Goal: Task Accomplishment & Management: Use online tool/utility

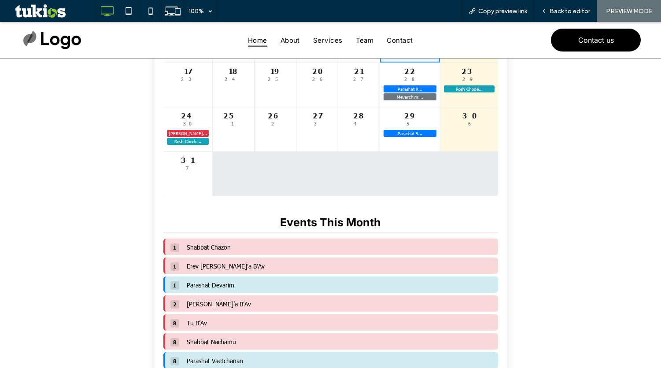
click at [249, 159] on div "1 7 Shabbat Ch... Erev Tish’... Parashat D... 2 8 Tish’a B’Av 3 9 4 10 5 11 6 1…" at bounding box center [330, 58] width 335 height 276
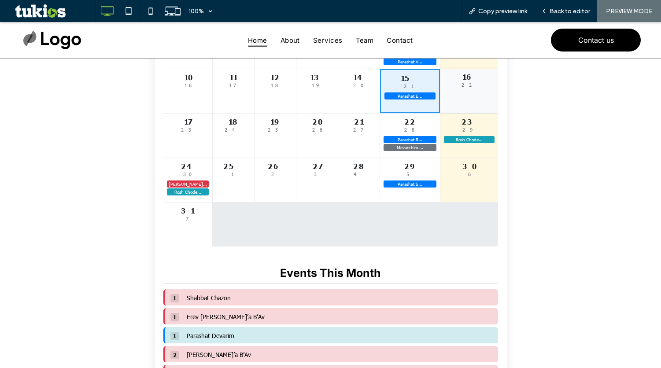
scroll to position [132, 0]
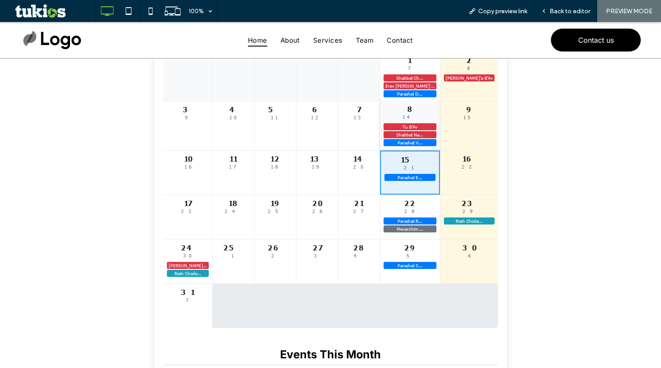
click at [432, 125] on div "8 14 Tu B’Av Shabbat Na... Parashat V..." at bounding box center [410, 125] width 60 height 49
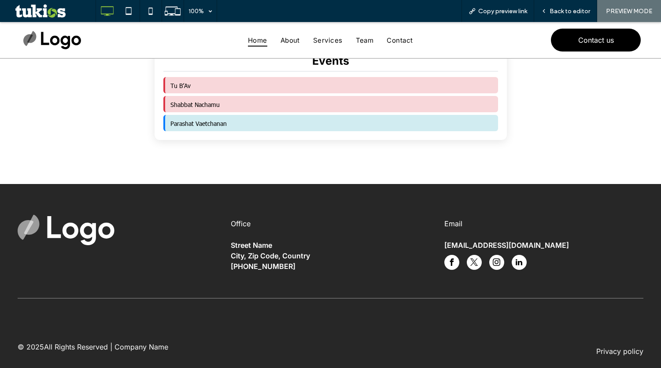
scroll to position [352, 0]
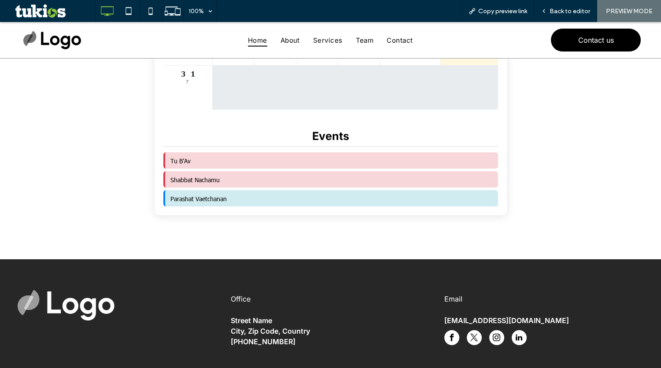
click at [198, 166] on div "Tu B’Av" at bounding box center [330, 160] width 335 height 16
click at [195, 182] on span "Shabbat Nachamu" at bounding box center [194, 180] width 49 height 8
click at [193, 197] on div "Parashat Vaetchanan" at bounding box center [198, 198] width 56 height 9
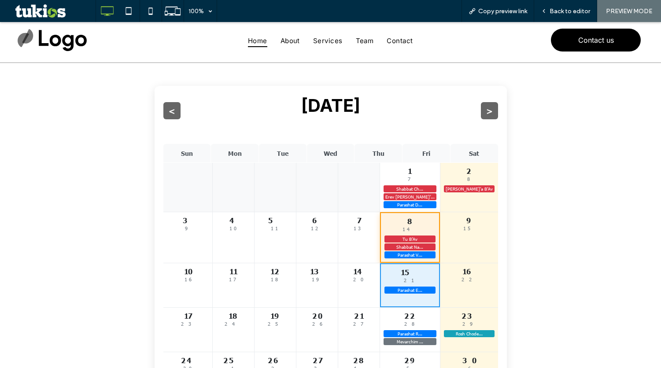
scroll to position [0, 0]
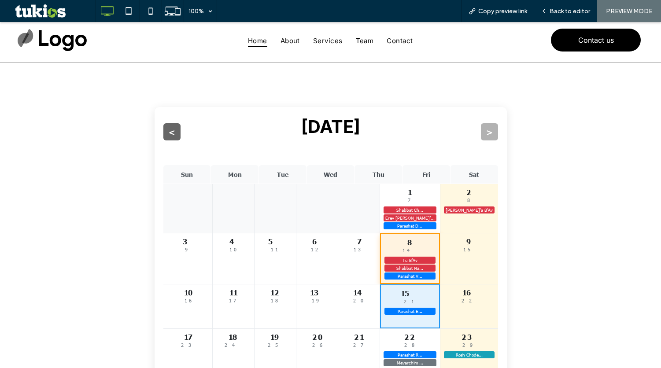
click at [483, 133] on button ">" at bounding box center [489, 131] width 17 height 17
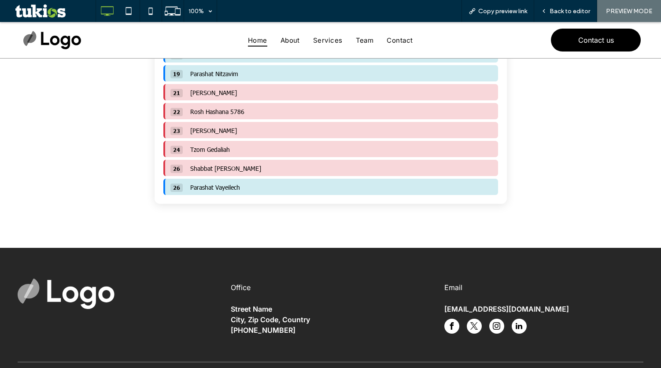
click at [207, 189] on span "Parashat Vayeilech" at bounding box center [215, 187] width 50 height 8
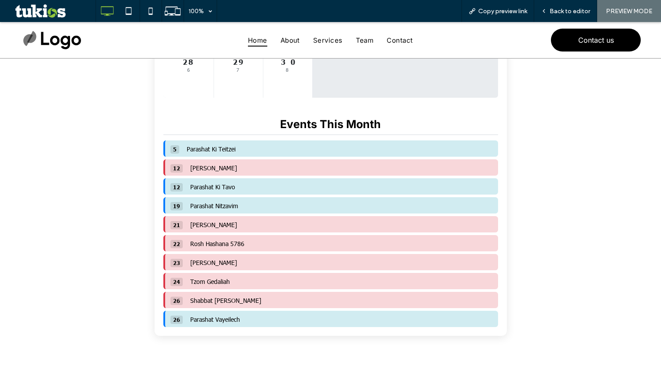
click at [214, 151] on span "Parashat Ki Teitzei" at bounding box center [211, 149] width 49 height 8
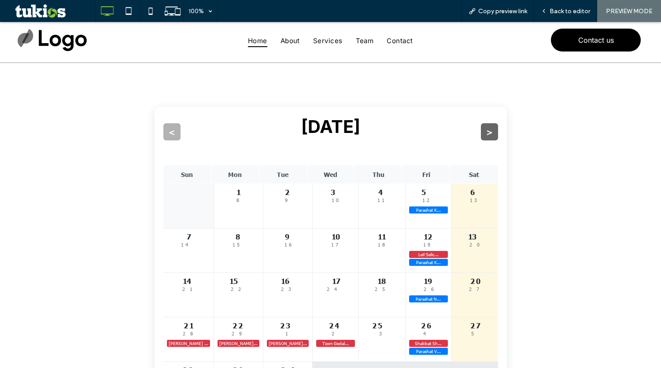
click at [165, 132] on button "<" at bounding box center [171, 131] width 17 height 17
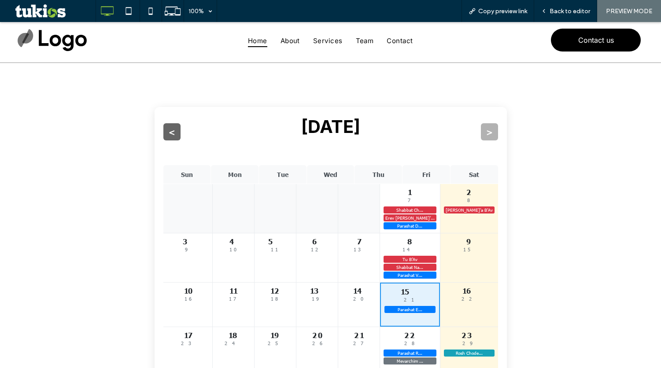
click at [484, 131] on button ">" at bounding box center [489, 131] width 17 height 17
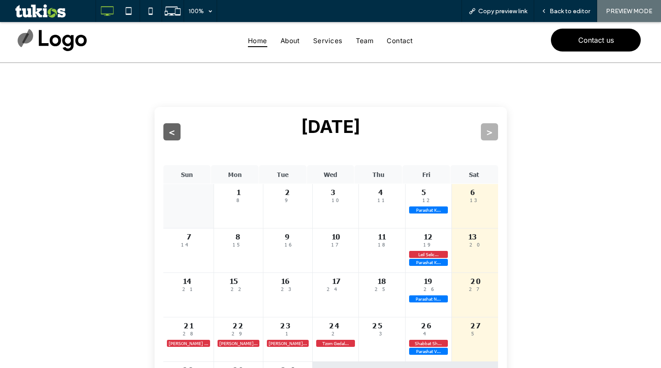
click at [483, 129] on button ">" at bounding box center [489, 131] width 17 height 17
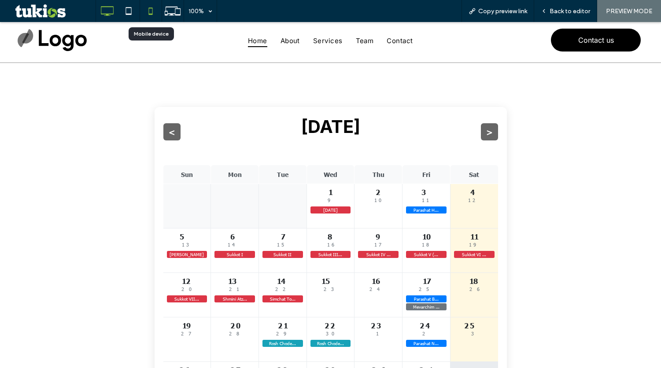
click at [150, 9] on icon at bounding box center [151, 11] width 18 height 18
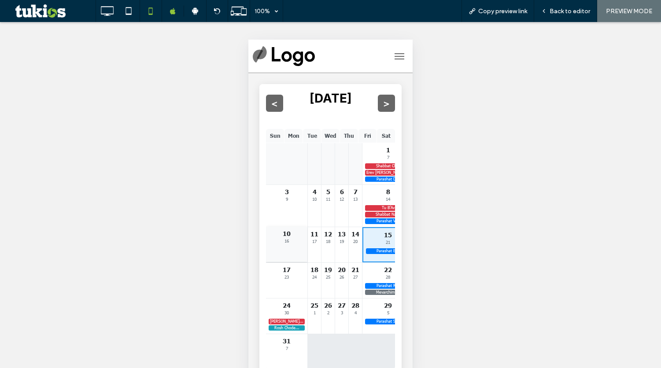
scroll to position [88, 0]
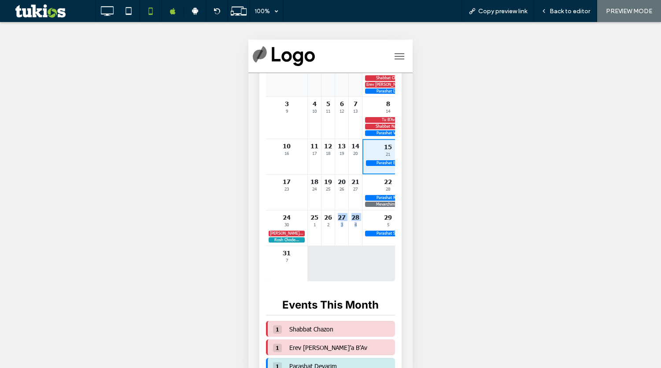
drag, startPoint x: 324, startPoint y: 258, endPoint x: 315, endPoint y: 258, distance: 9.7
click at [315, 258] on div "1 7 Shabbat Ch... Erev Tish’... Parashat D... 2 8 Tish’a B’Av 3 9 4 10 5 11 6 1…" at bounding box center [330, 168] width 129 height 226
click at [326, 260] on div "1 7 Shabbat Ch... Erev Tish’... Parashat D... 2 8 Tish’a B’Av 3 9 4 10 5 11 6 1…" at bounding box center [330, 168] width 129 height 226
drag, startPoint x: 385, startPoint y: 160, endPoint x: 372, endPoint y: 160, distance: 13.6
click at [372, 160] on div "1 7 Shabbat Ch... Erev Tish’... Parashat D... 2 8 Tish’a B’Av 3 9 4 10 5 11 6 1…" at bounding box center [330, 168] width 129 height 226
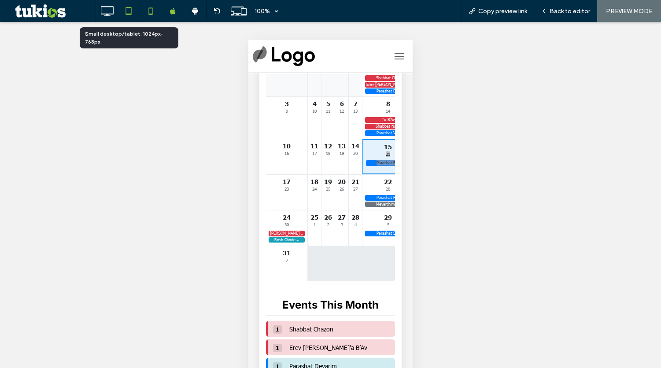
click at [128, 17] on icon at bounding box center [129, 11] width 18 height 18
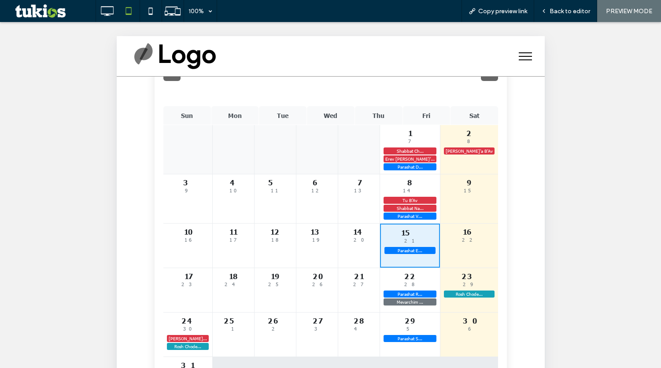
scroll to position [0, 0]
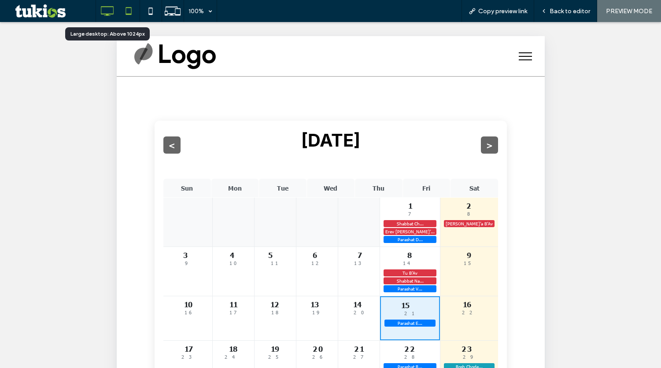
drag, startPoint x: 102, startPoint y: 12, endPoint x: 107, endPoint y: 19, distance: 9.1
click at [102, 12] on icon at bounding box center [107, 11] width 18 height 18
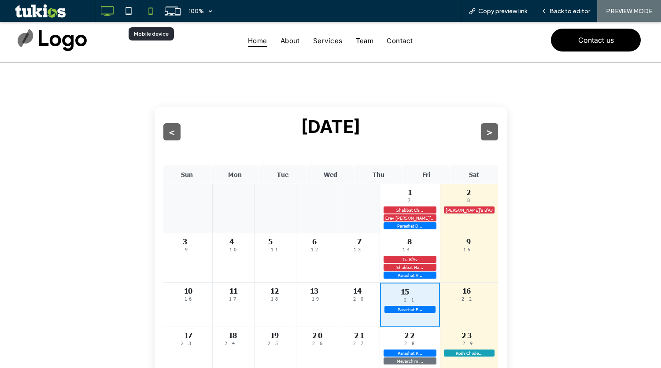
click at [147, 10] on icon at bounding box center [151, 11] width 18 height 18
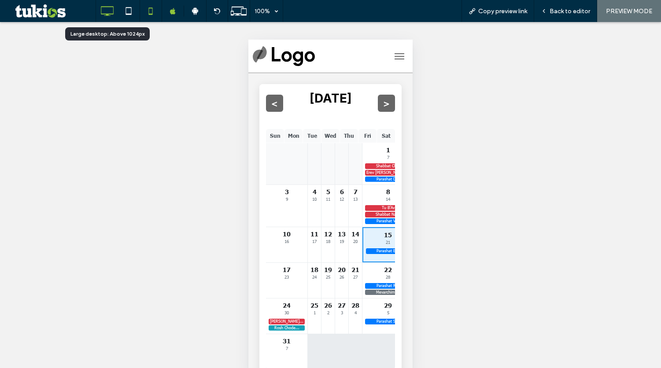
click at [111, 18] on icon at bounding box center [107, 11] width 18 height 18
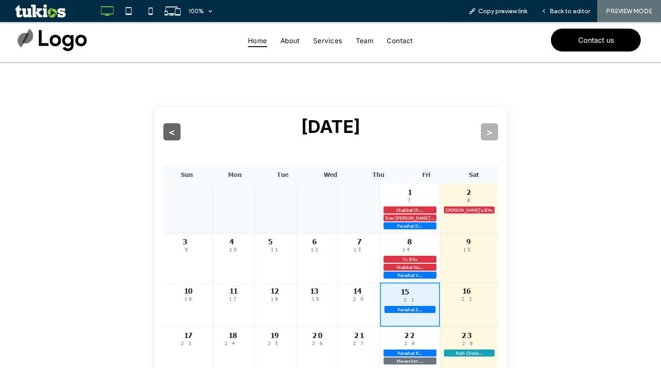
click at [483, 126] on button ">" at bounding box center [489, 131] width 17 height 17
click at [145, 10] on icon at bounding box center [151, 11] width 18 height 18
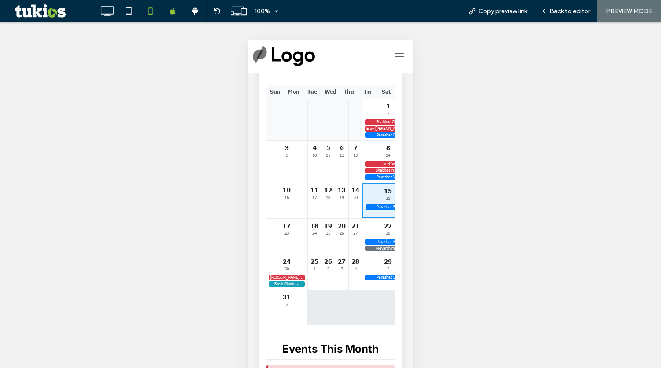
scroll to position [88, 0]
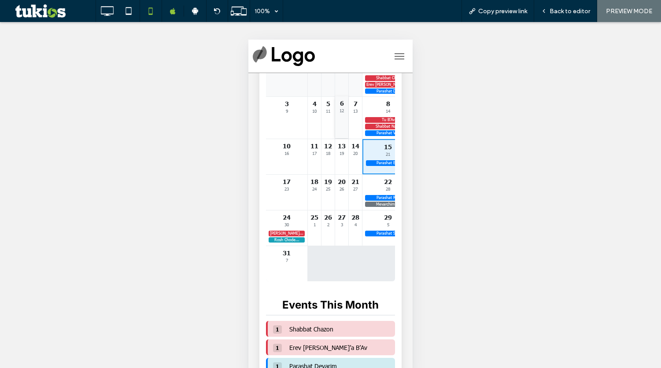
click at [348, 138] on div "6 12" at bounding box center [341, 116] width 13 height 41
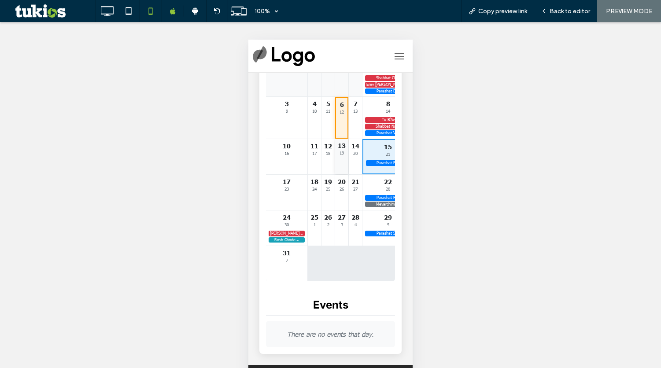
click at [346, 149] on div "13" at bounding box center [342, 145] width 8 height 8
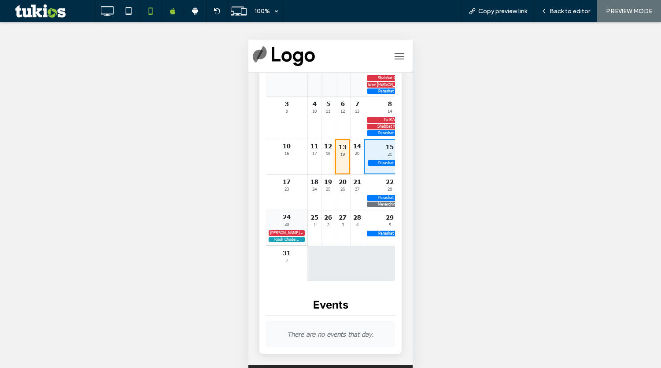
click at [276, 236] on div "Rosh Hasha..." at bounding box center [287, 233] width 36 height 6
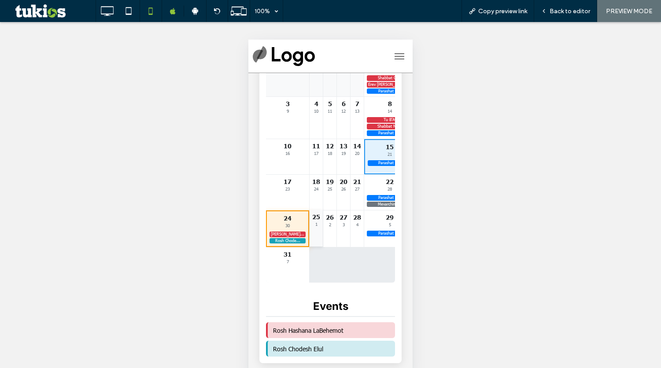
click at [312, 220] on div "25" at bounding box center [316, 217] width 8 height 8
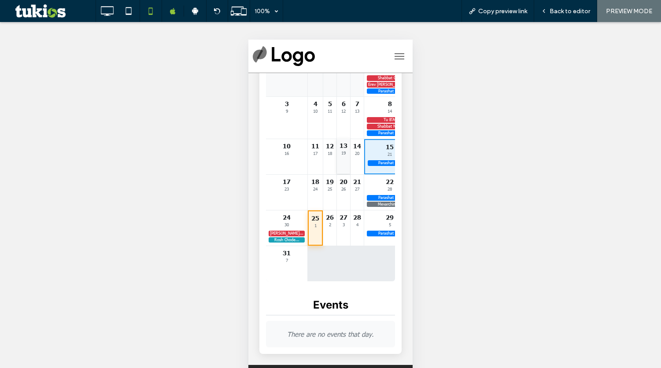
click at [347, 155] on div "19" at bounding box center [343, 152] width 8 height 5
click at [350, 127] on div "6 12" at bounding box center [342, 116] width 15 height 41
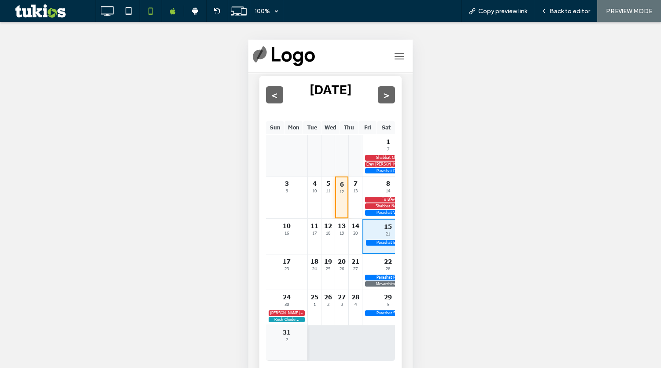
scroll to position [0, 0]
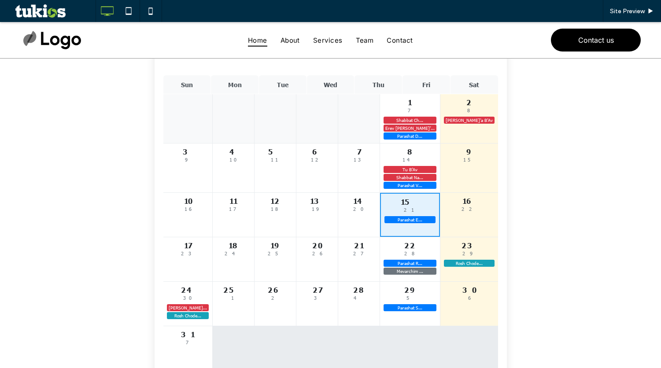
scroll to position [88, 0]
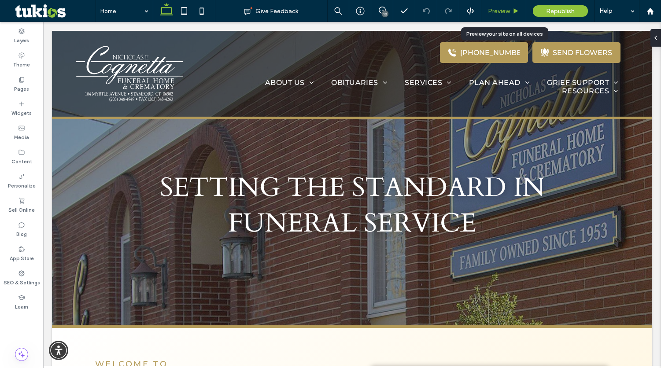
click at [500, 8] on span "Preview" at bounding box center [499, 10] width 22 height 7
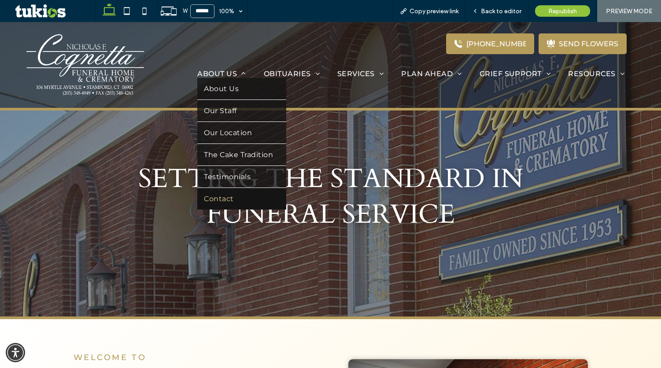
click at [218, 202] on span "Contact" at bounding box center [218, 199] width 29 height 8
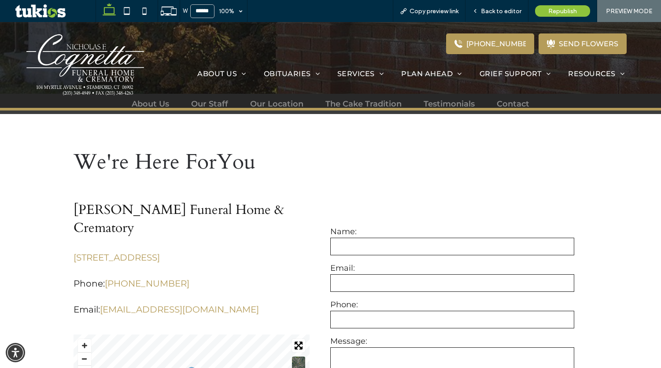
scroll to position [308, 0]
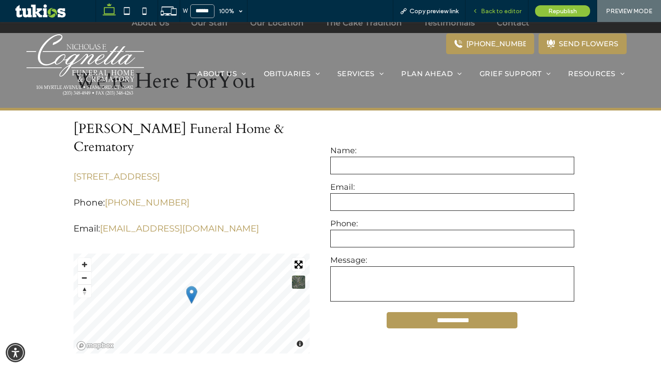
drag, startPoint x: 494, startPoint y: 11, endPoint x: 475, endPoint y: 45, distance: 38.6
click at [494, 11] on span "Back to editor" at bounding box center [501, 10] width 41 height 7
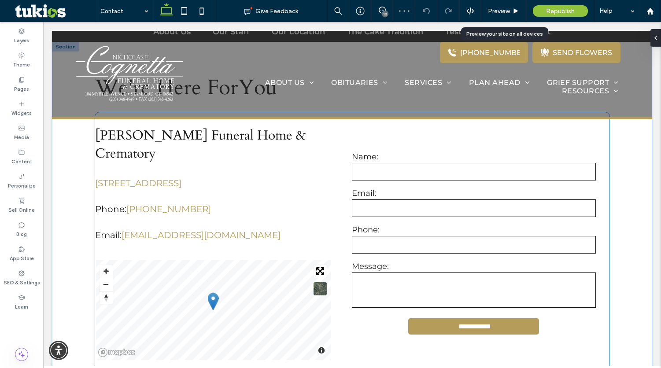
click at [433, 225] on label "Phone:" at bounding box center [474, 230] width 244 height 10
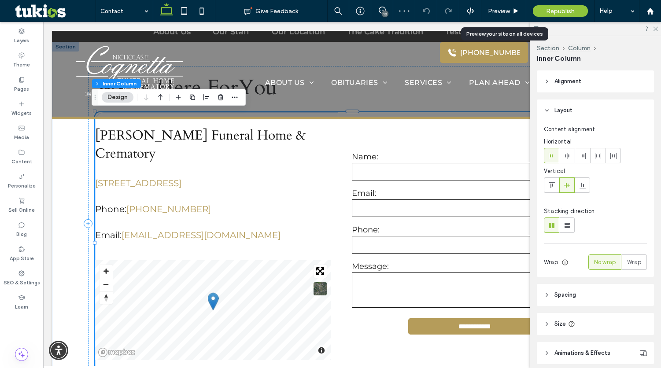
click at [432, 225] on label "Phone:" at bounding box center [474, 230] width 244 height 10
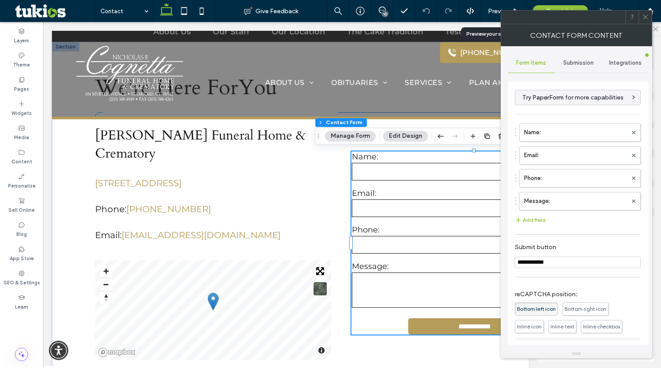
type input "*"
type input "***"
click at [582, 67] on div "Submission" at bounding box center [578, 62] width 47 height 19
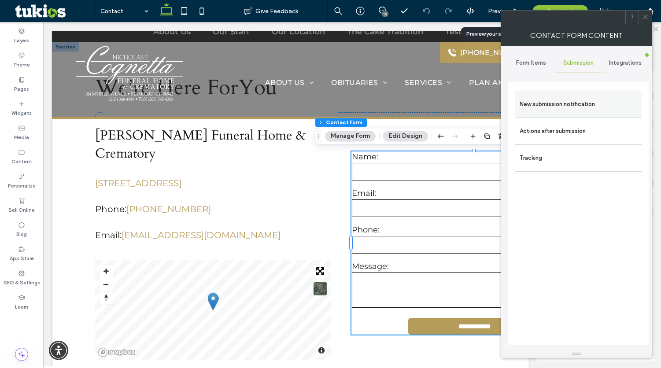
click at [567, 102] on label "New submission notification" at bounding box center [578, 105] width 118 height 18
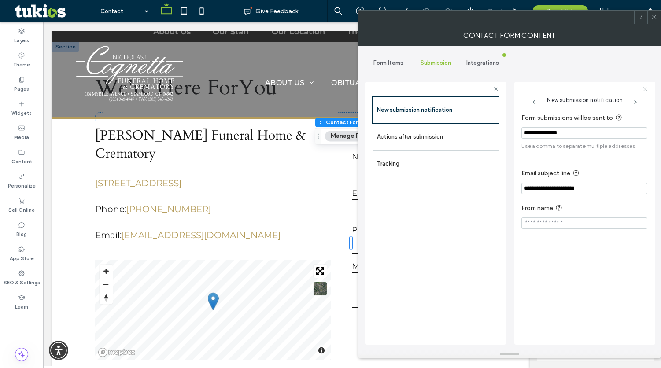
click at [643, 89] on icon at bounding box center [645, 89] width 6 height 6
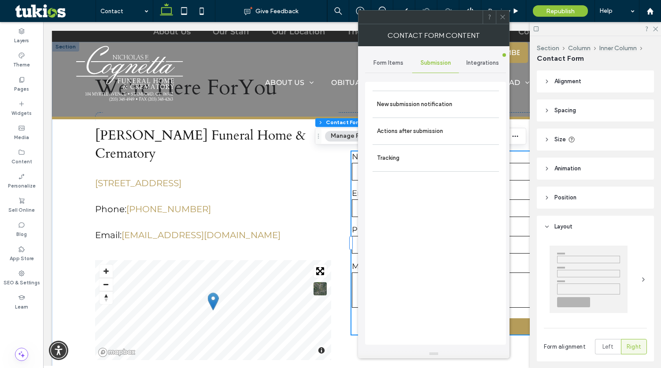
click at [503, 21] on span at bounding box center [502, 17] width 7 height 13
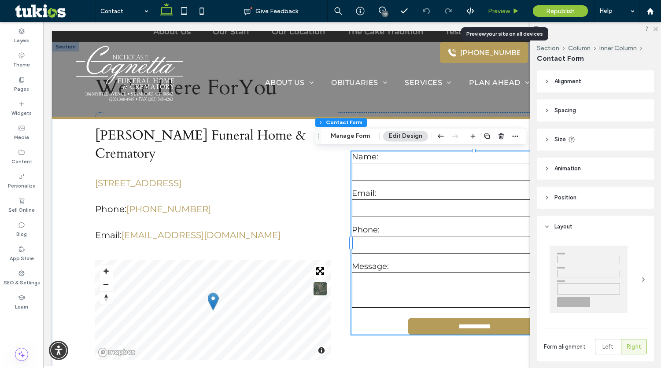
click at [512, 10] on div "Preview" at bounding box center [503, 10] width 44 height 7
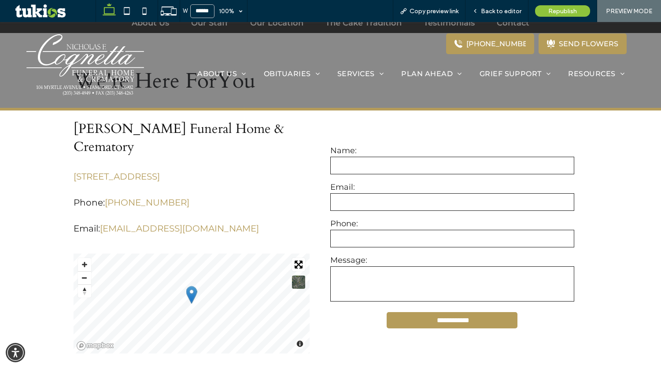
click at [362, 165] on input "text" at bounding box center [452, 166] width 244 height 18
click at [361, 188] on label "Email:" at bounding box center [452, 187] width 244 height 10
click at [381, 157] on input "****" at bounding box center [452, 166] width 244 height 18
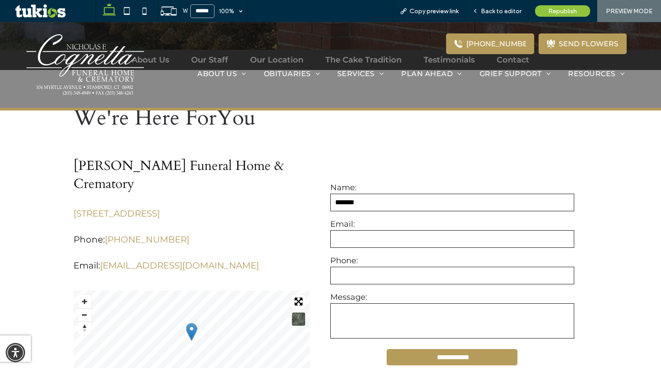
scroll to position [220, 0]
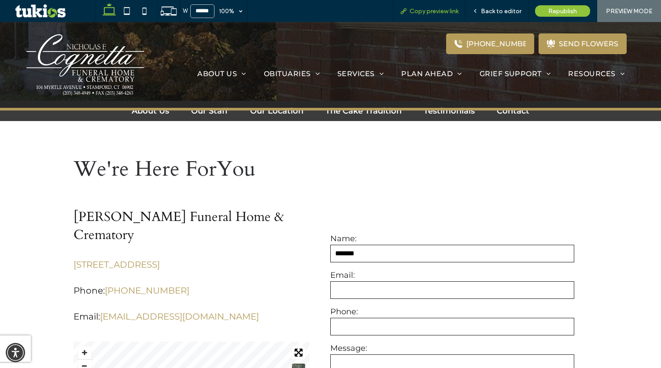
type input "*******"
click at [492, 7] on span "Back to editor" at bounding box center [501, 10] width 41 height 7
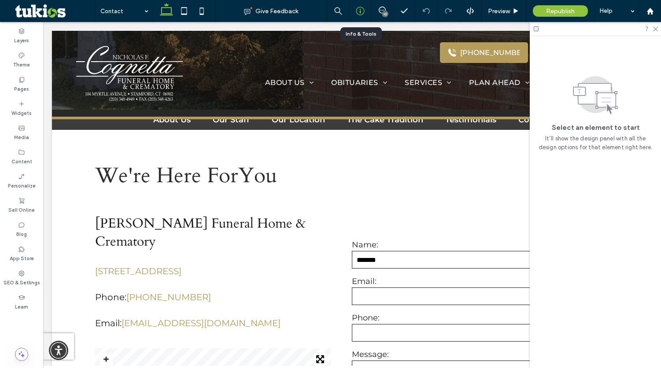
click at [359, 15] on use at bounding box center [360, 11] width 8 height 8
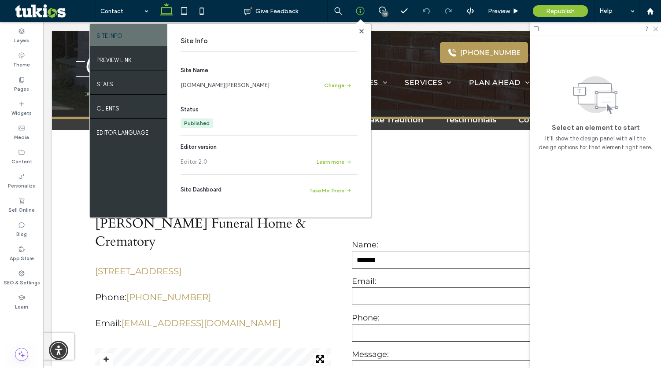
click at [214, 82] on link "www.cognetta.com" at bounding box center [225, 85] width 89 height 9
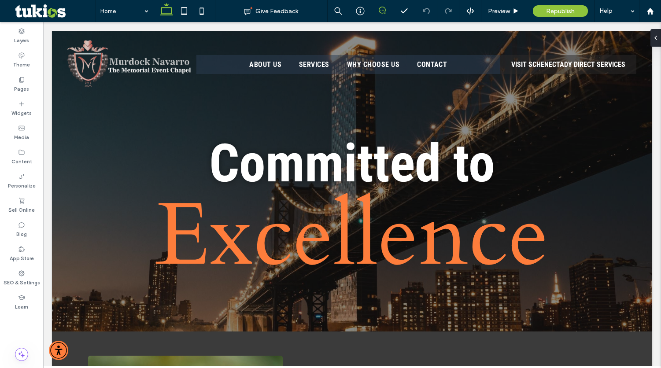
click at [383, 10] on icon at bounding box center [382, 10] width 7 height 7
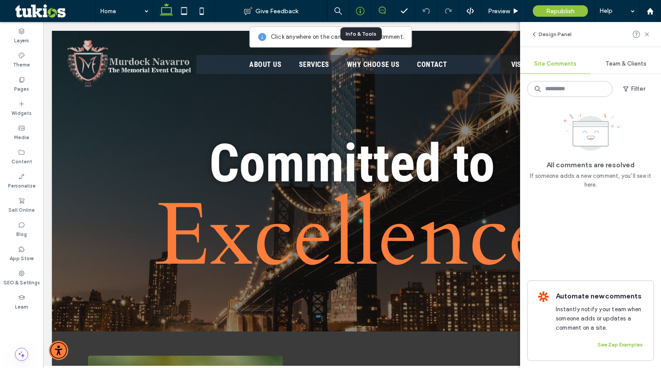
click at [357, 13] on icon at bounding box center [360, 11] width 9 height 9
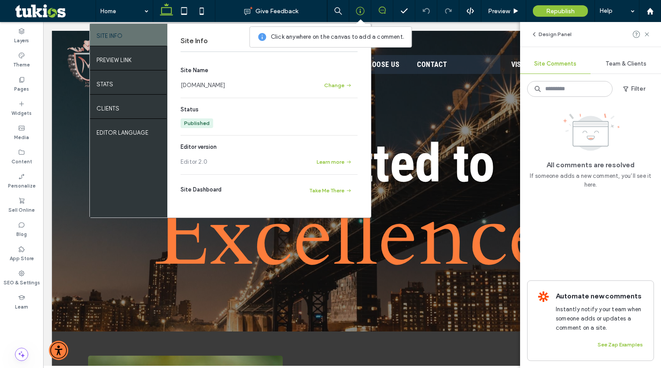
click at [219, 88] on link "[DOMAIN_NAME]" at bounding box center [203, 85] width 44 height 9
